Goal: Find specific page/section: Find specific page/section

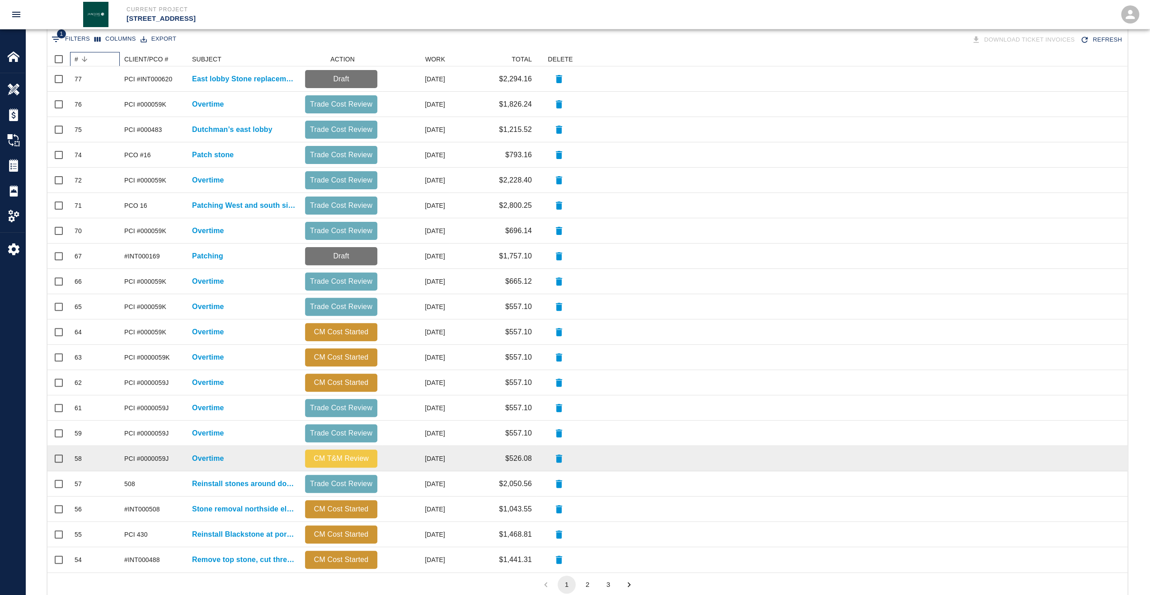
scroll to position [203, 0]
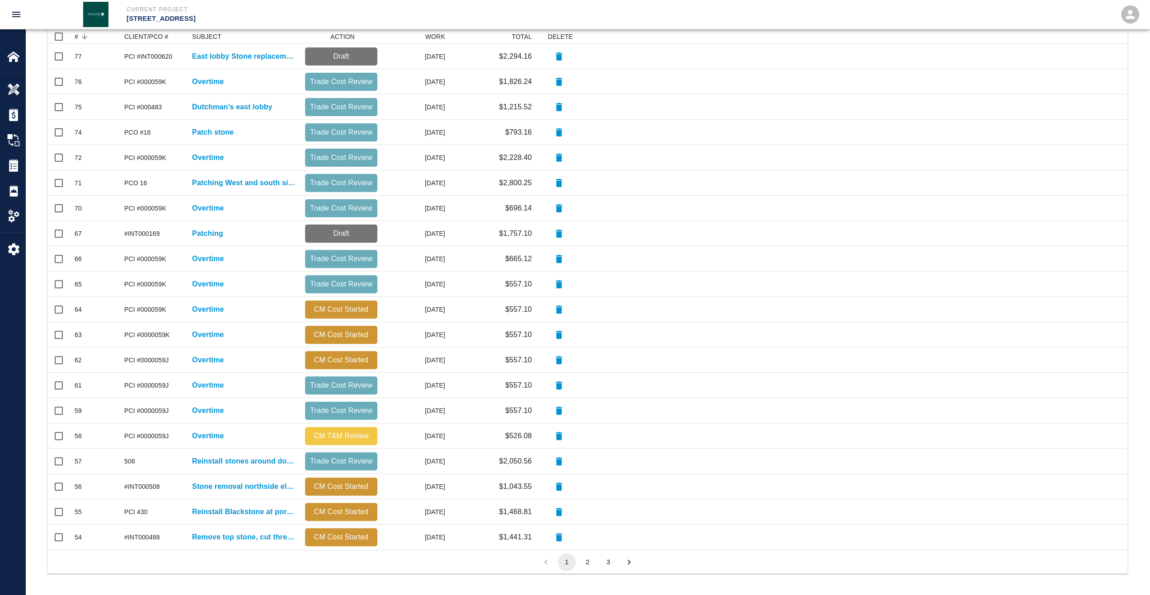
click at [584, 564] on button "2" at bounding box center [587, 562] width 18 height 18
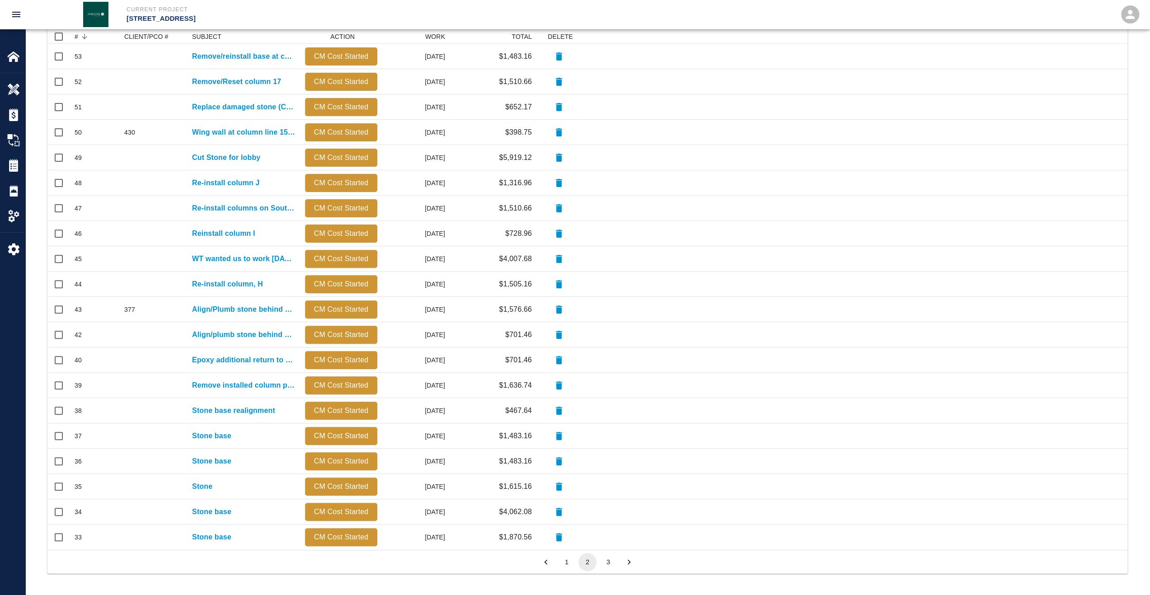
click at [603, 563] on button "3" at bounding box center [608, 562] width 18 height 18
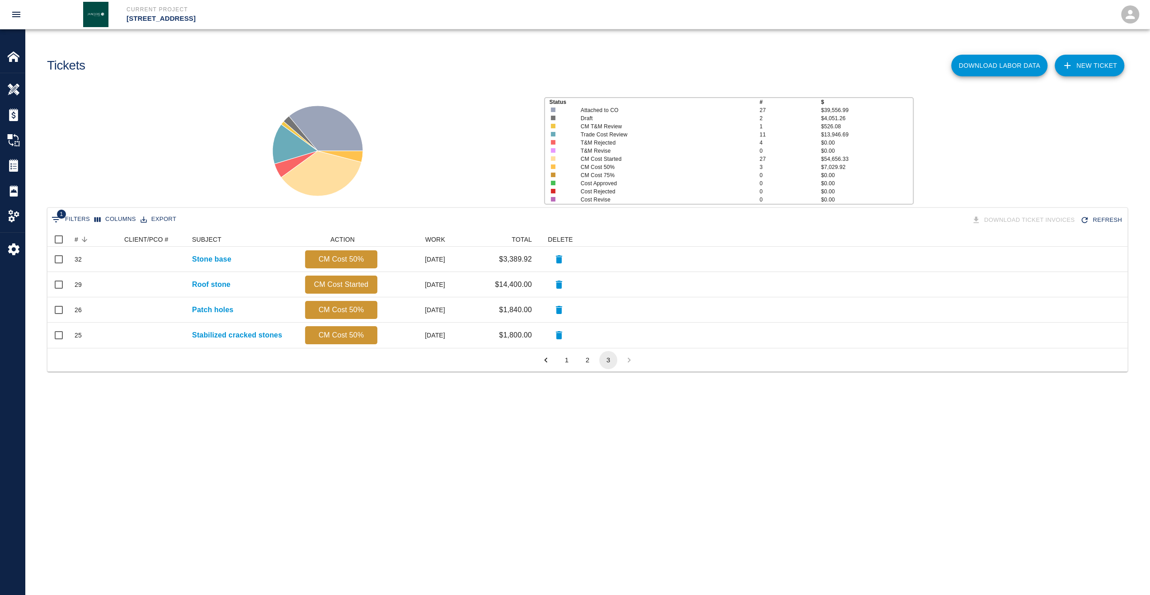
scroll to position [7, 7]
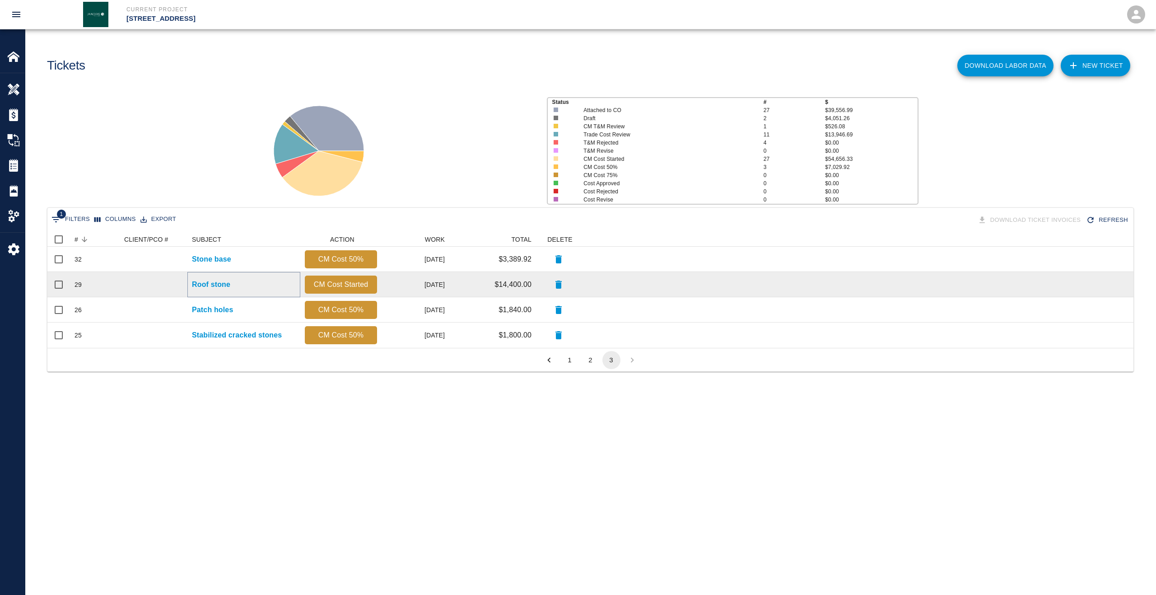
click at [216, 290] on p "Roof stone" at bounding box center [211, 284] width 38 height 11
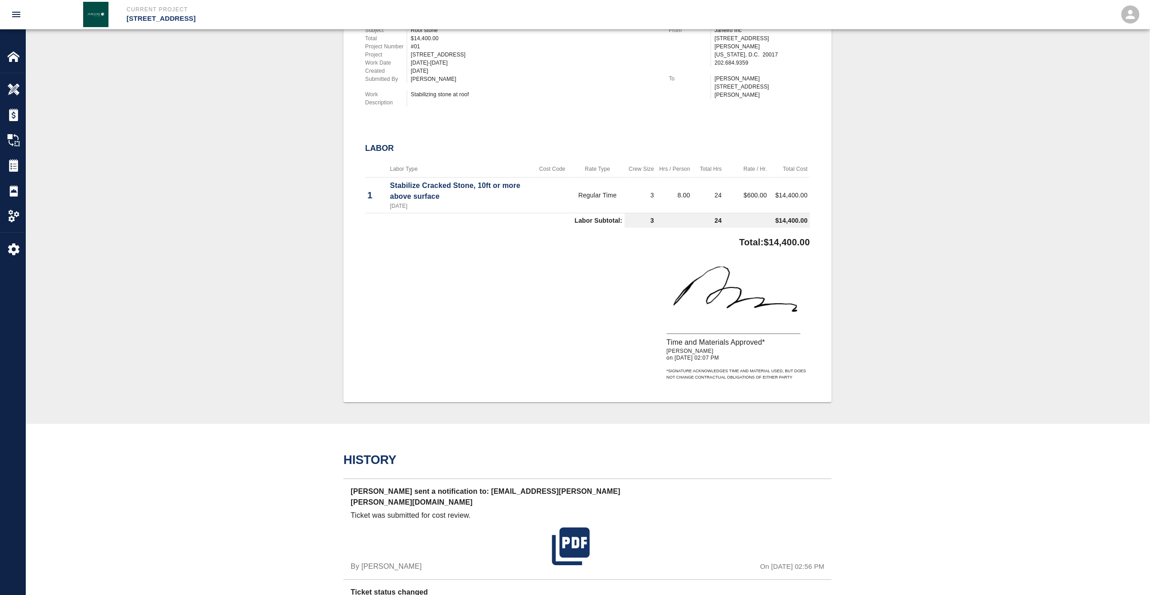
scroll to position [226, 0]
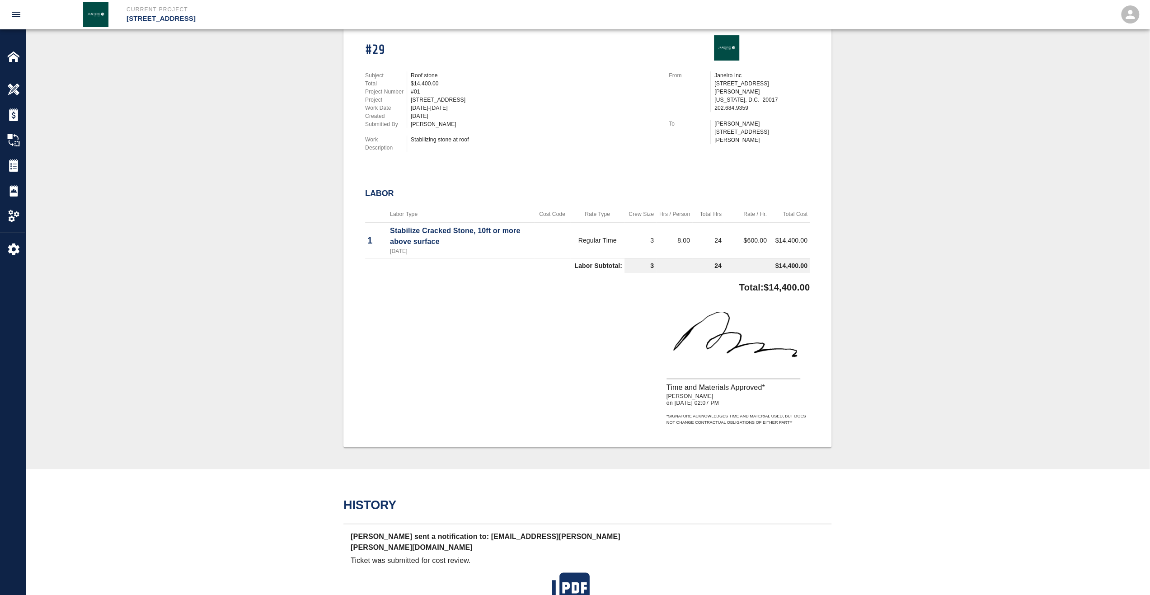
click at [756, 247] on td "$600.00" at bounding box center [746, 240] width 45 height 36
click at [758, 258] on td "$14,400.00" at bounding box center [767, 265] width 86 height 15
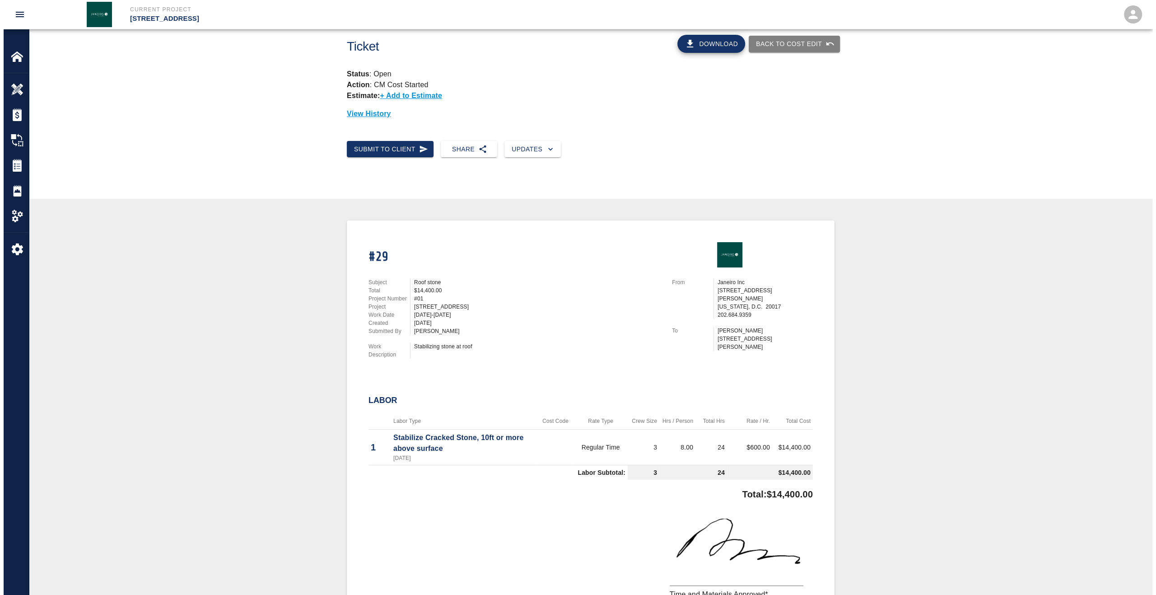
scroll to position [0, 0]
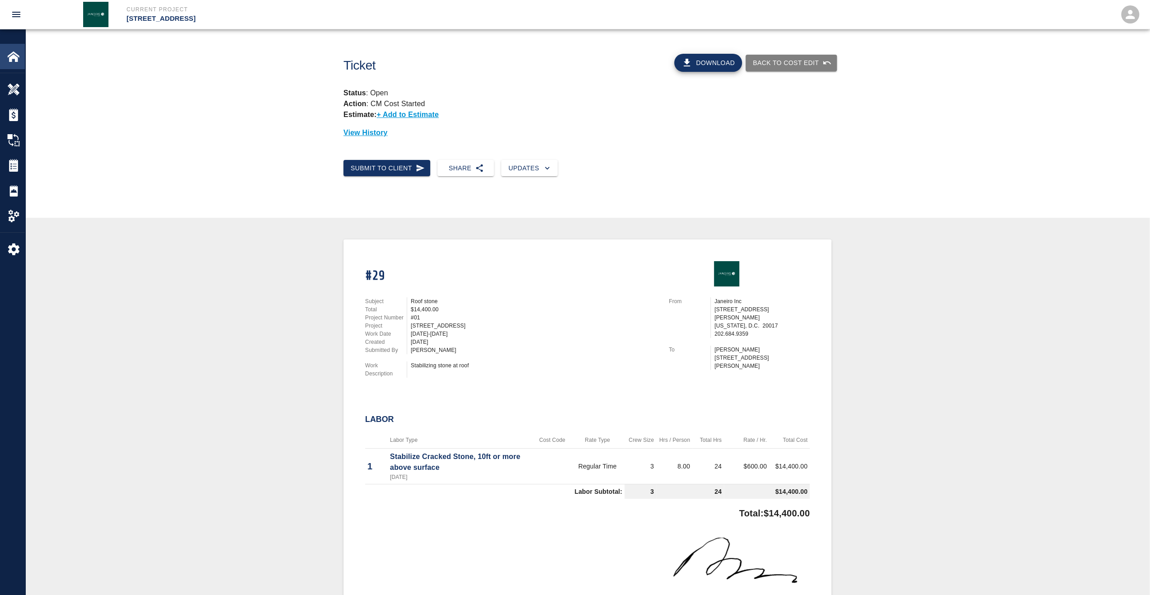
click at [11, 57] on img at bounding box center [13, 56] width 13 height 13
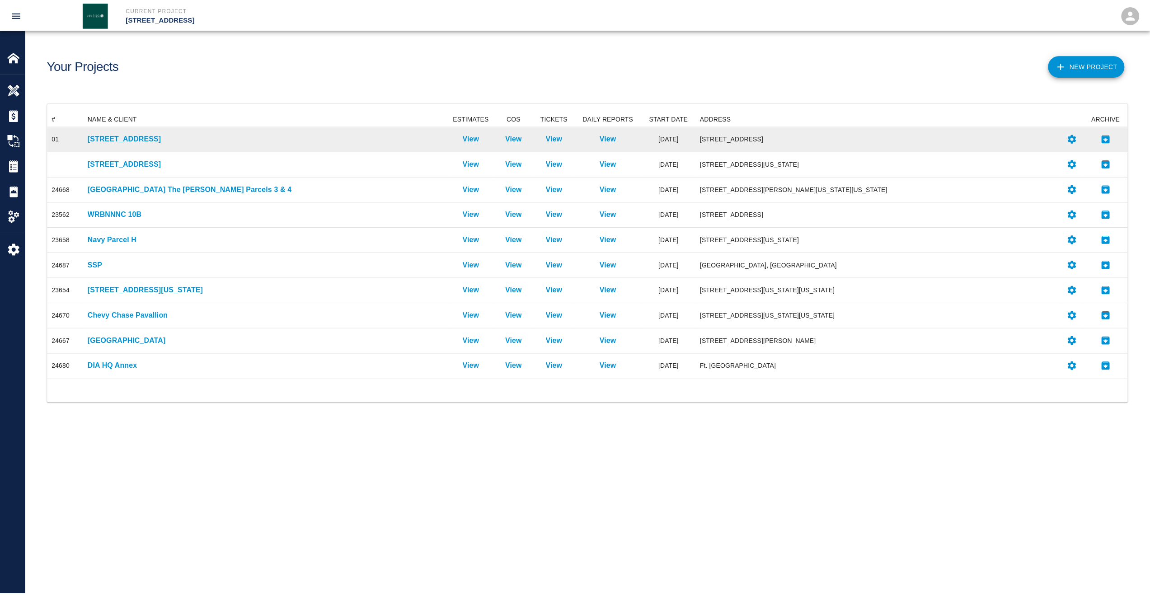
scroll to position [260, 1080]
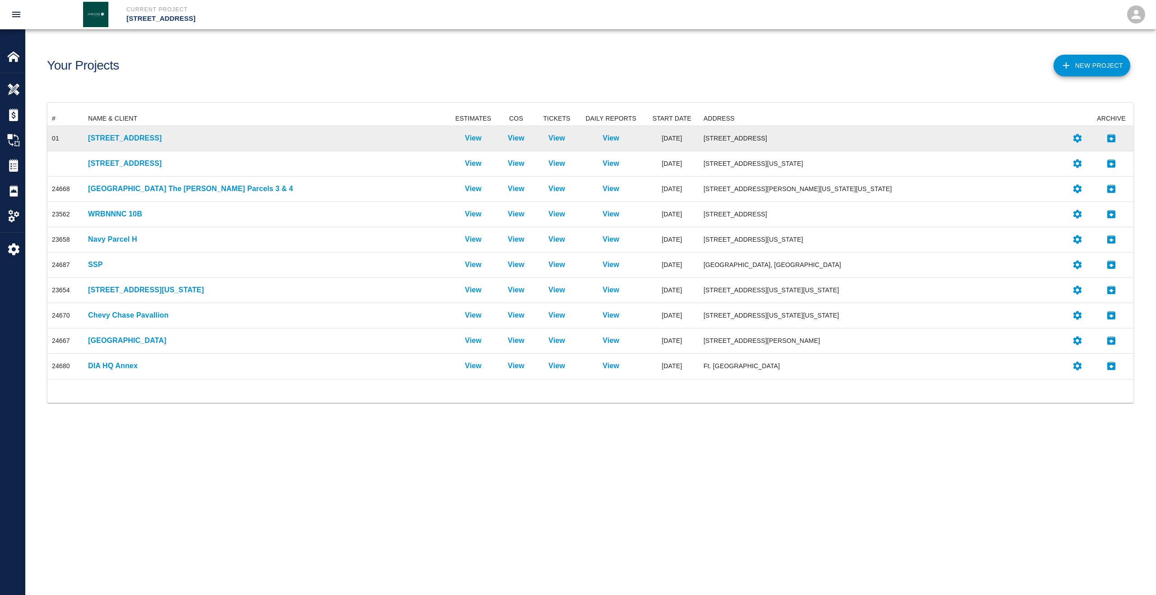
click at [145, 131] on div "[STREET_ADDRESS]" at bounding box center [267, 138] width 367 height 25
click at [145, 139] on p "[STREET_ADDRESS]" at bounding box center [267, 138] width 358 height 11
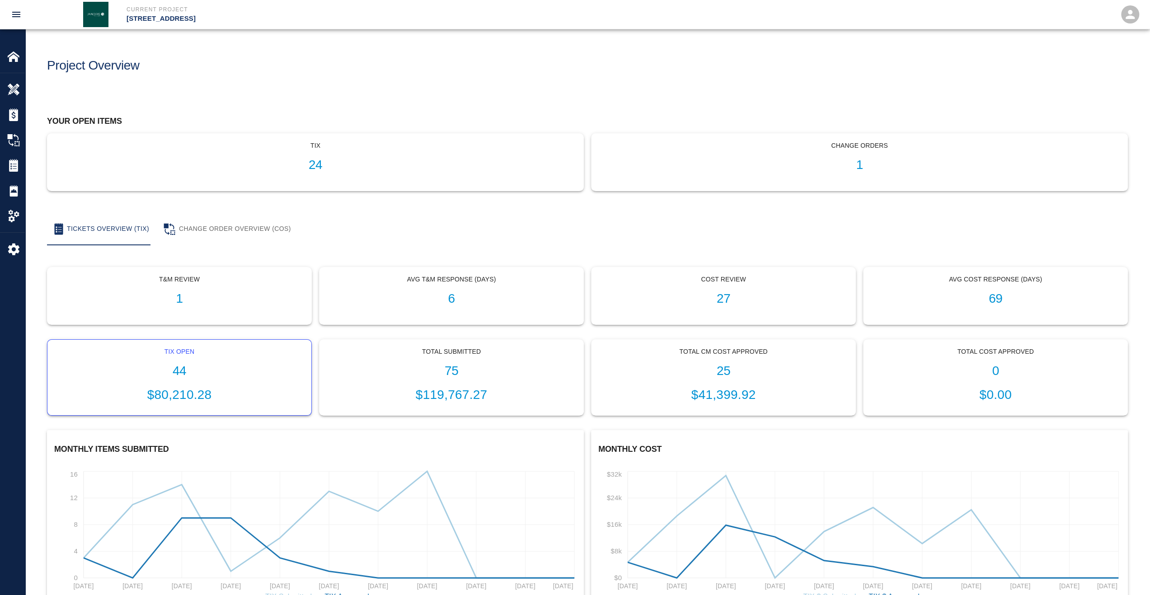
click at [181, 364] on h1 "44" at bounding box center [179, 371] width 249 height 15
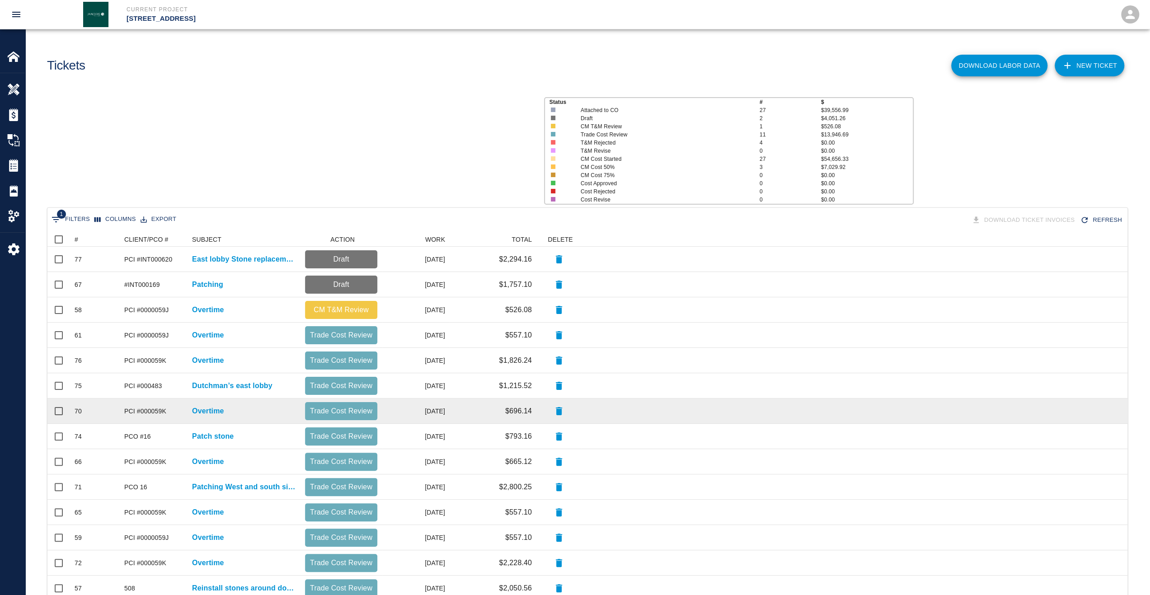
scroll to position [513, 1072]
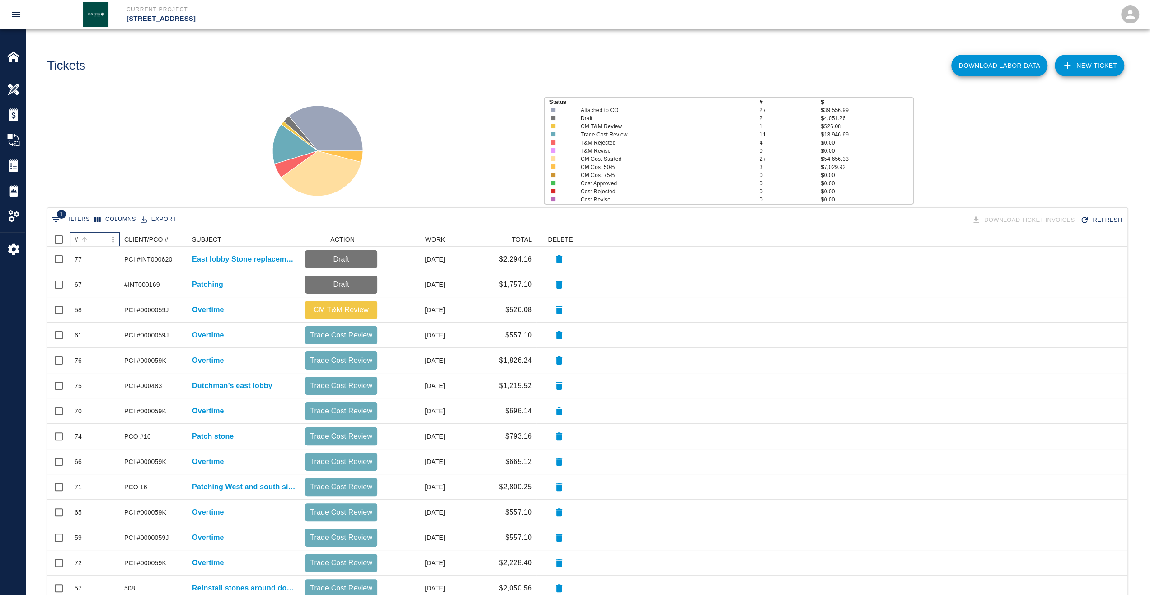
click at [77, 238] on div "#" at bounding box center [77, 239] width 4 height 14
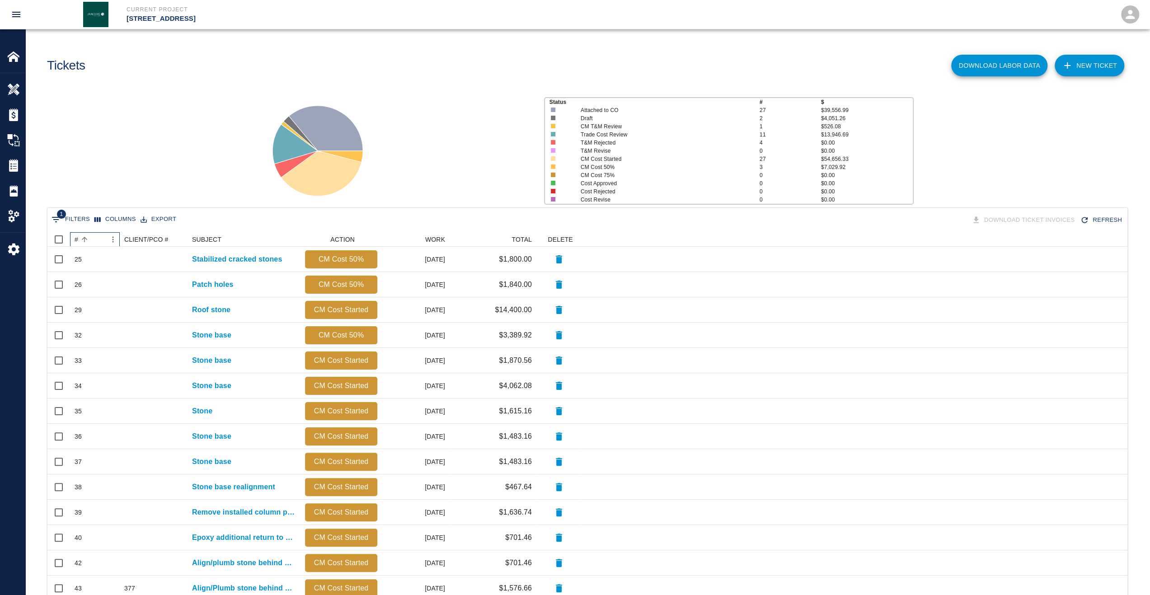
click at [77, 238] on div "#" at bounding box center [77, 239] width 4 height 14
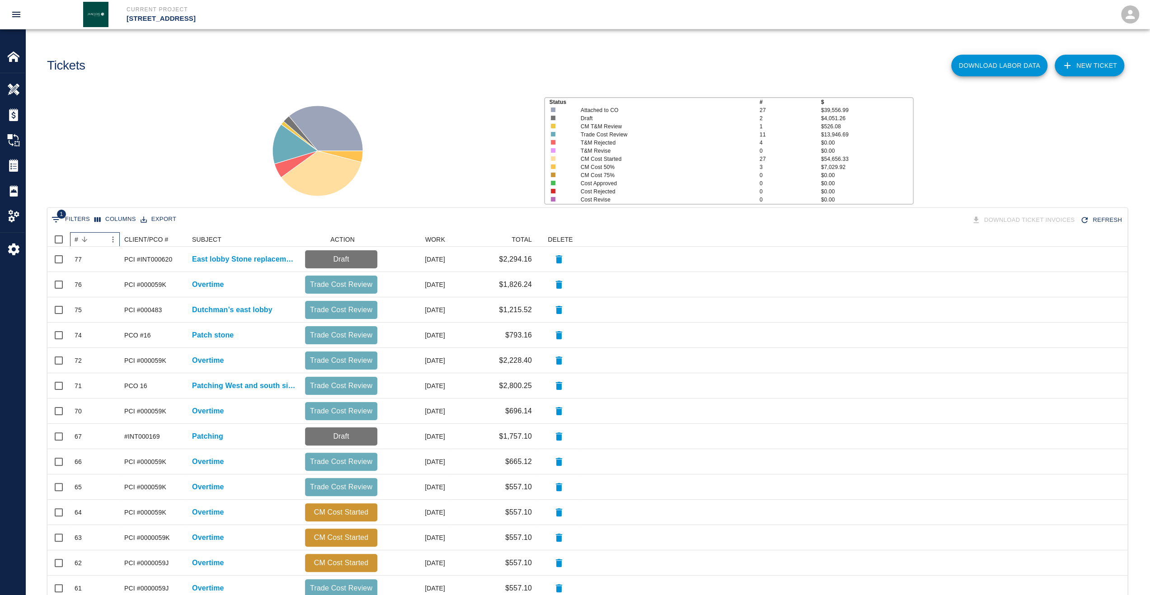
click at [77, 238] on div "#" at bounding box center [77, 239] width 4 height 14
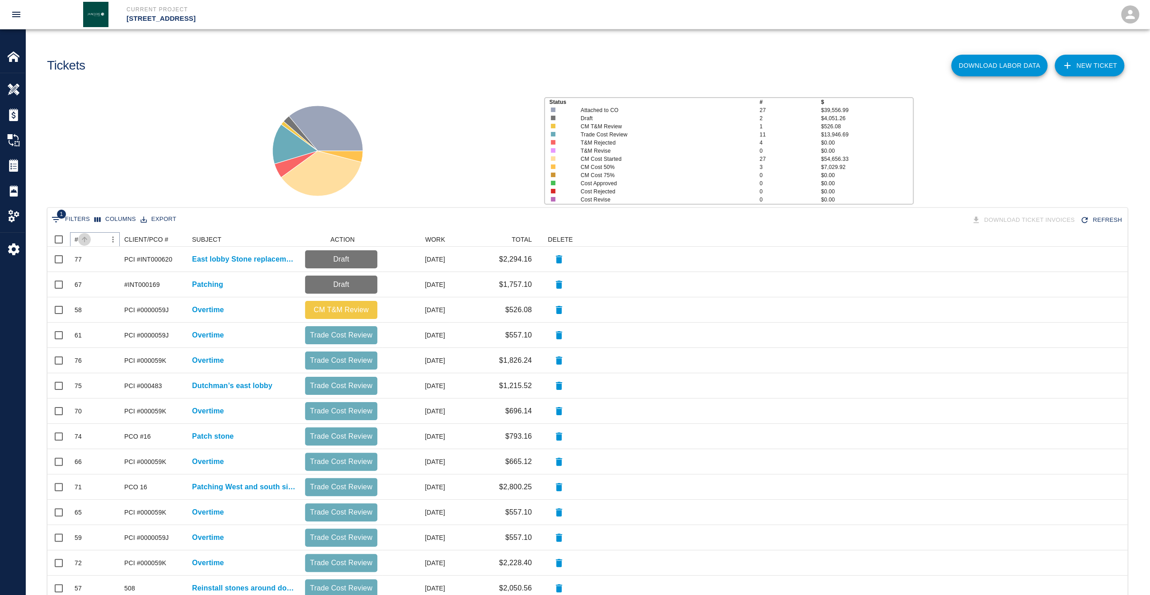
click at [79, 241] on button "Sort" at bounding box center [84, 239] width 13 height 13
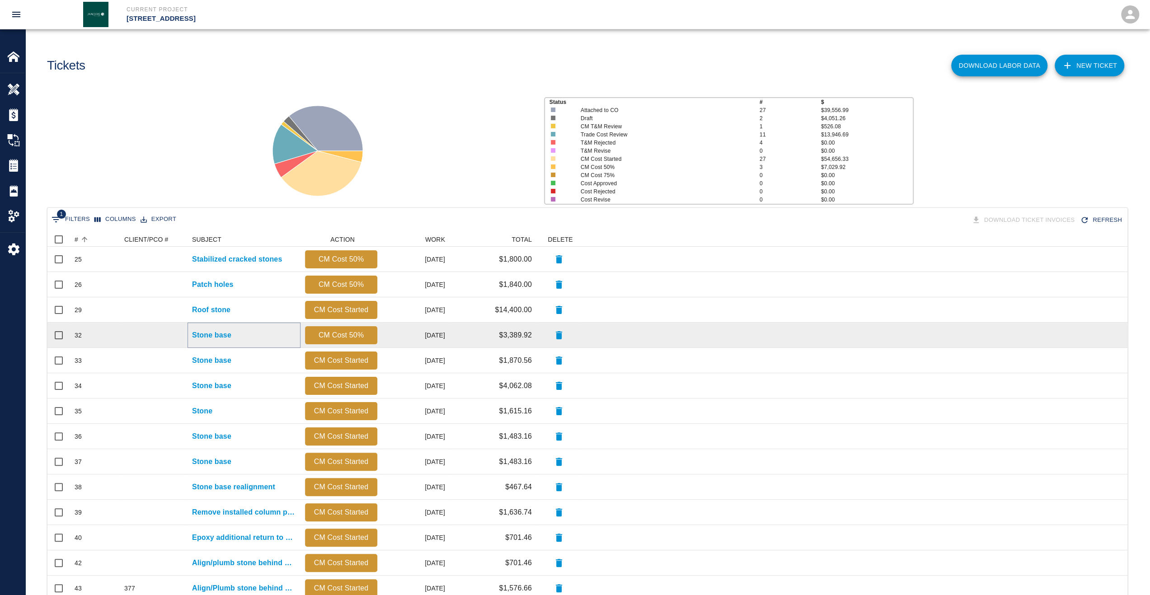
click at [216, 337] on p "Stone base" at bounding box center [211, 335] width 39 height 11
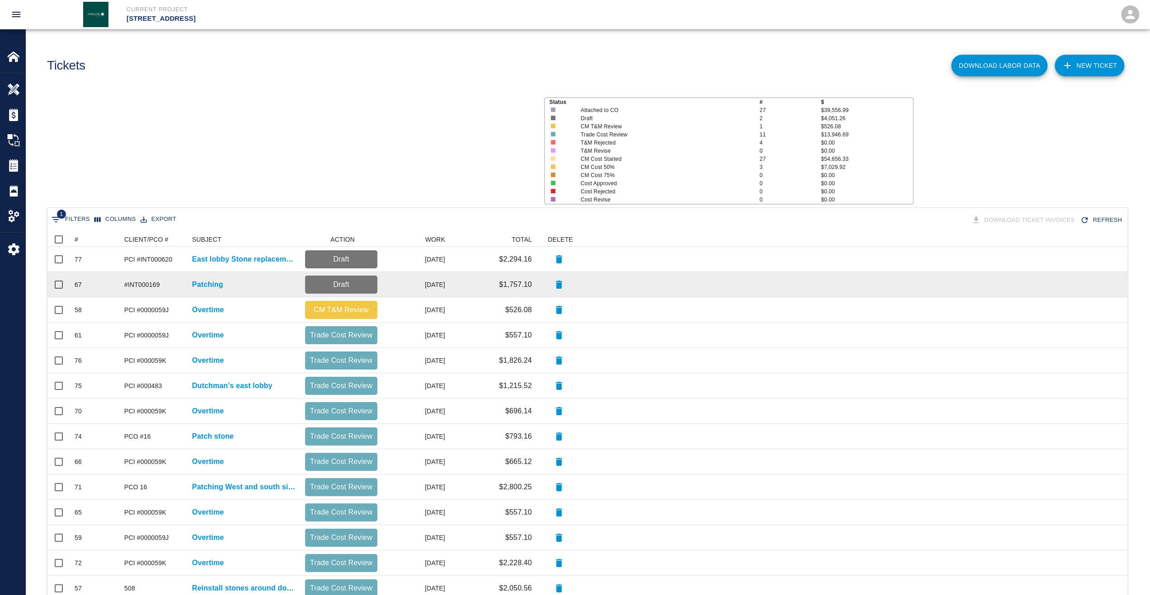
scroll to position [513, 1072]
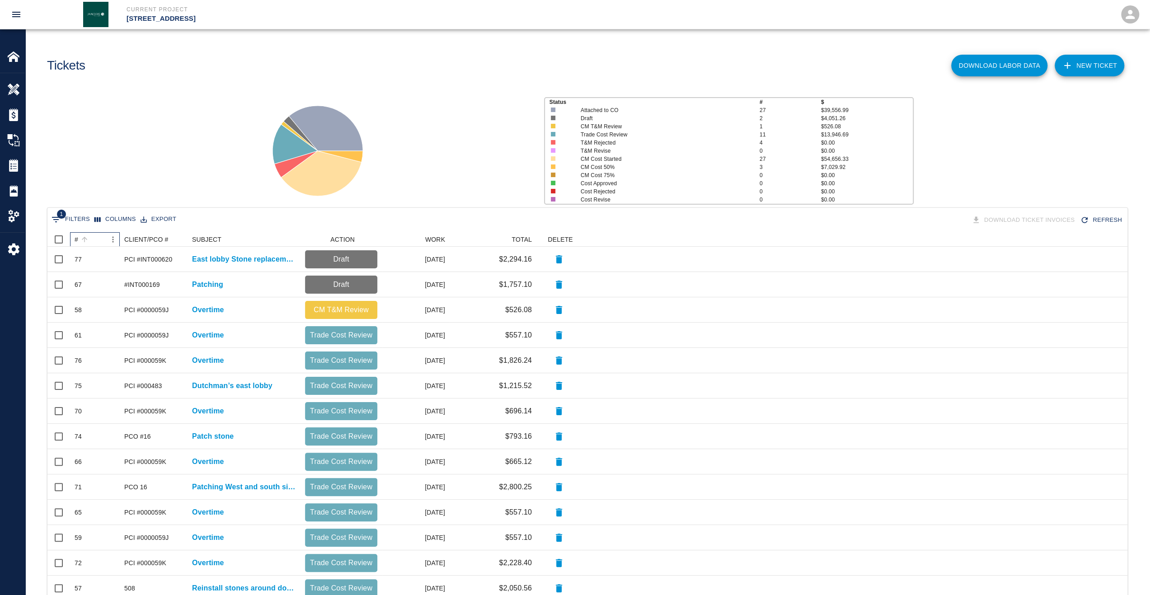
click at [76, 240] on div "#" at bounding box center [77, 239] width 4 height 14
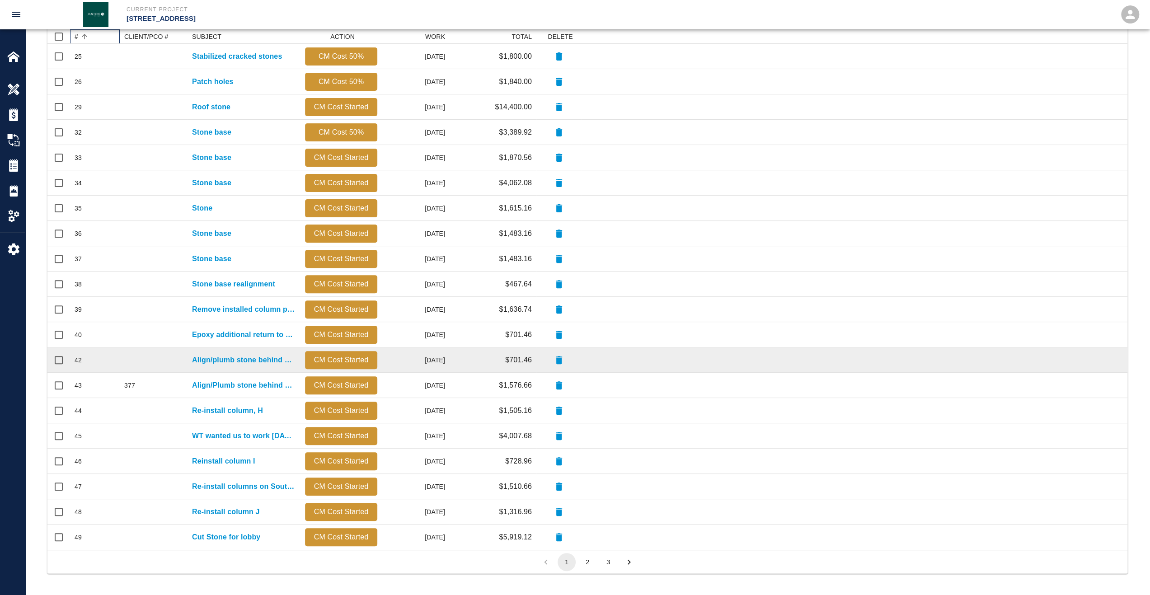
scroll to position [0, 0]
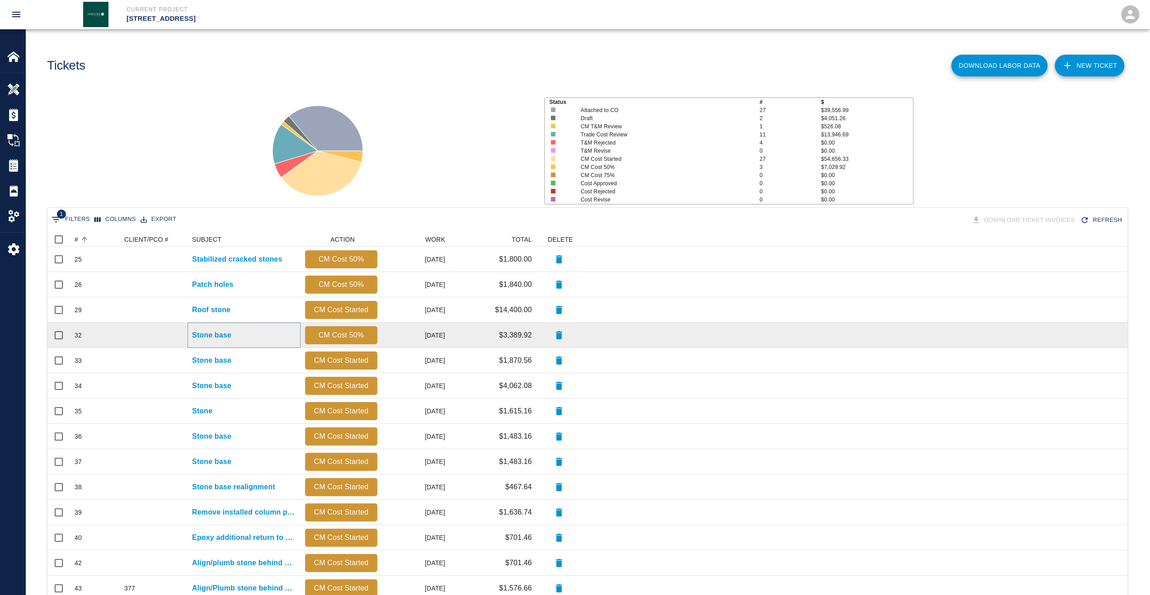
click at [220, 337] on p "Stone base" at bounding box center [211, 335] width 39 height 11
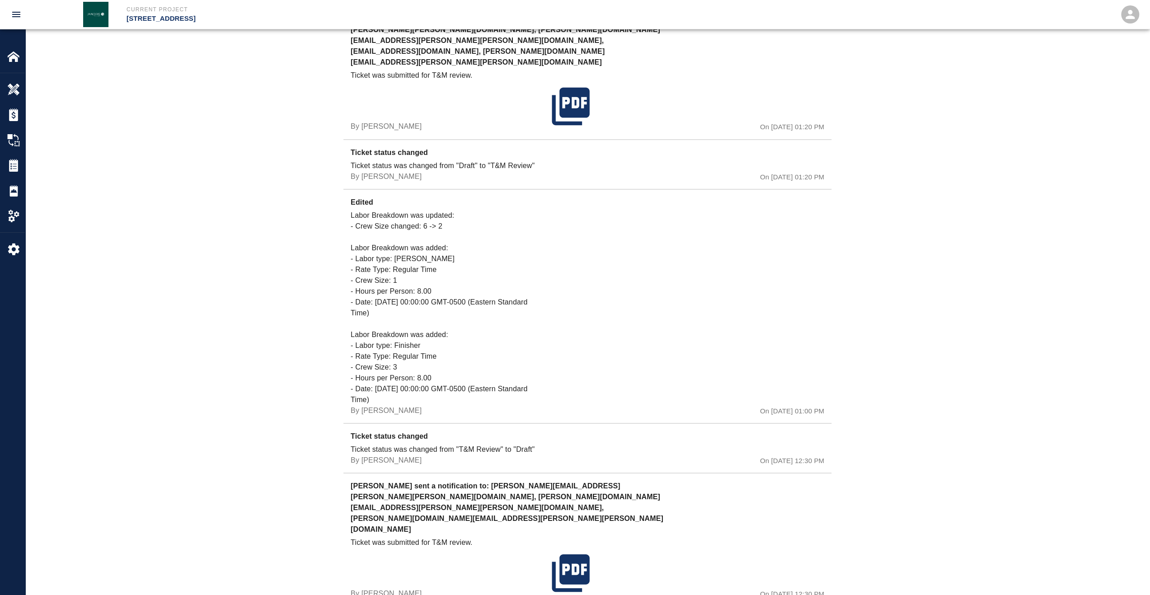
scroll to position [1615, 0]
